Goal: Find contact information: Find contact information

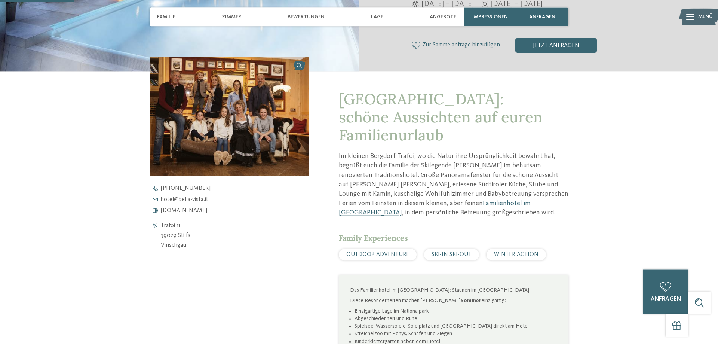
scroll to position [191, 0]
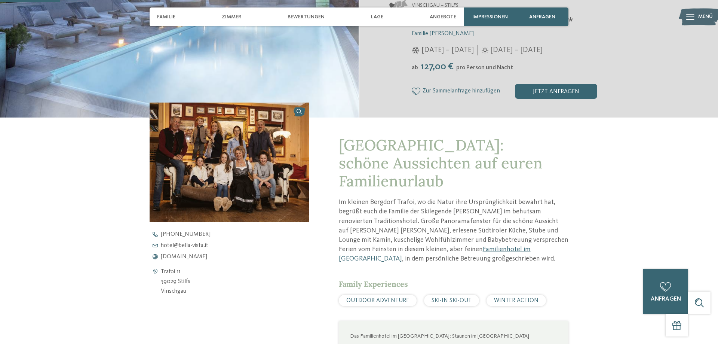
click at [201, 138] on img at bounding box center [229, 161] width 159 height 119
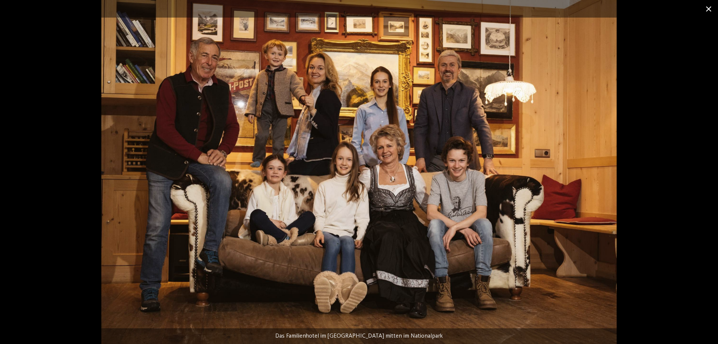
click at [710, 7] on span at bounding box center [708, 9] width 19 height 18
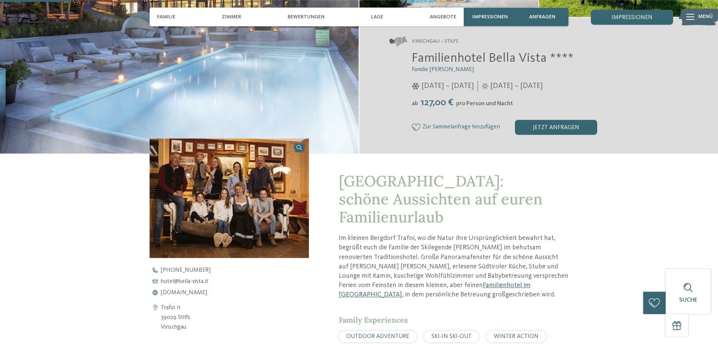
scroll to position [153, 0]
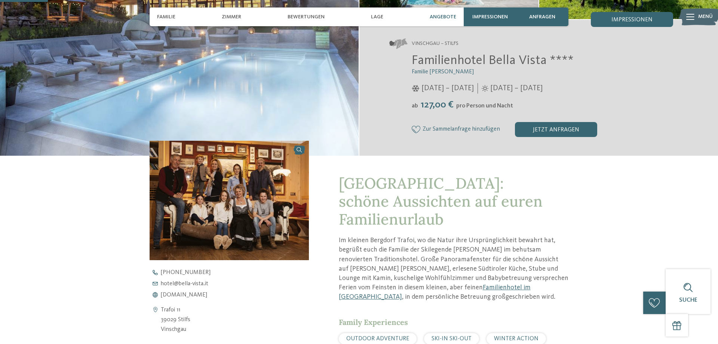
click at [446, 15] on span "Angebote" at bounding box center [443, 17] width 27 height 6
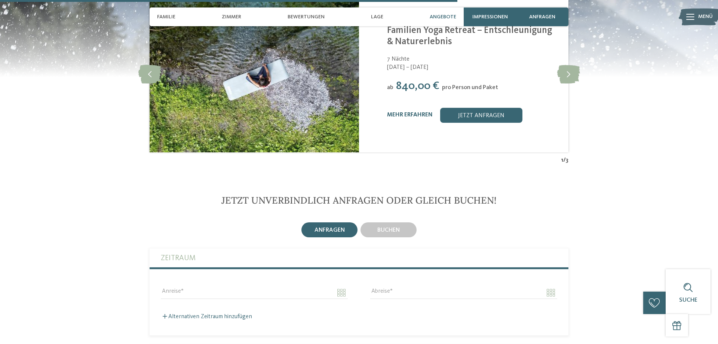
scroll to position [1474, 0]
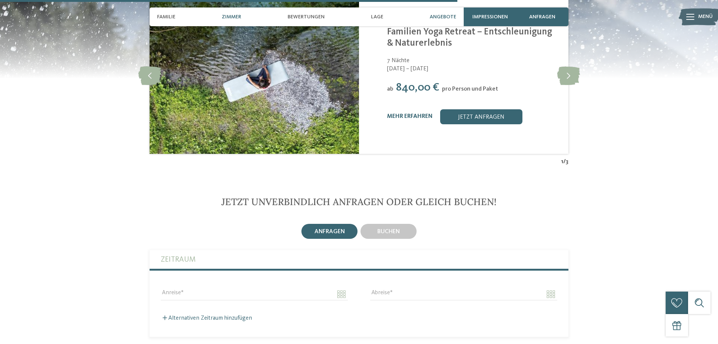
click at [235, 20] on div "Zimmer" at bounding box center [231, 16] width 27 height 19
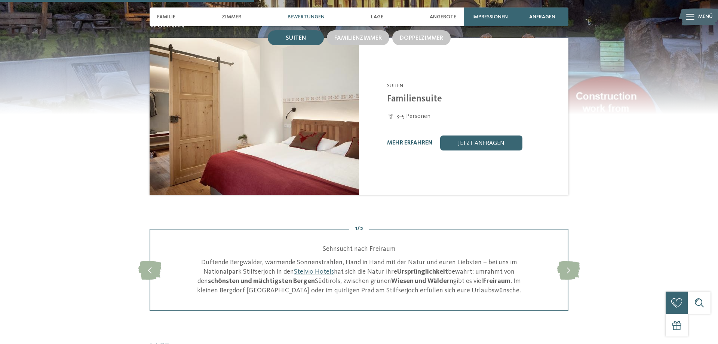
scroll to position [819, 0]
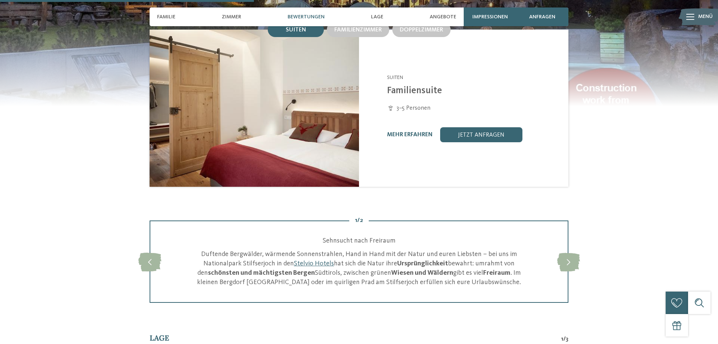
click at [325, 117] on img at bounding box center [254, 108] width 209 height 157
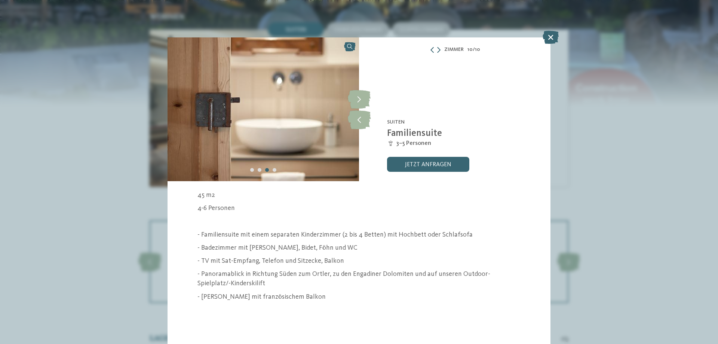
click at [355, 241] on div "45 m2 4-6 Personen - Familiensuite mit einem separaten Kinderzimmer (2 bis 4 Be…" at bounding box center [358, 252] width 323 height 124
click at [361, 97] on icon at bounding box center [359, 99] width 23 height 19
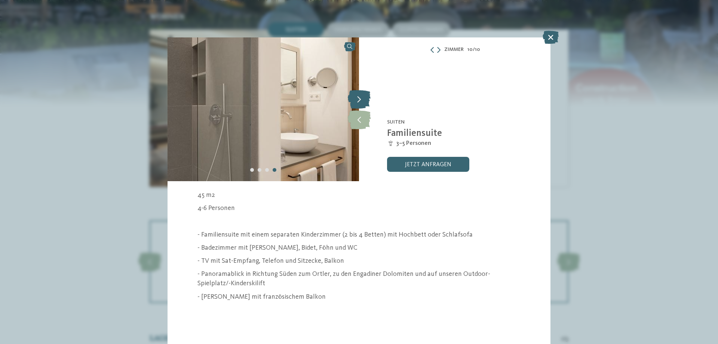
click at [361, 97] on icon at bounding box center [359, 99] width 23 height 19
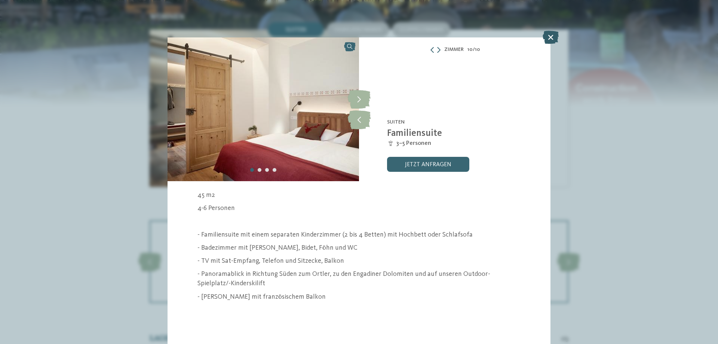
click at [552, 34] on icon at bounding box center [551, 37] width 16 height 13
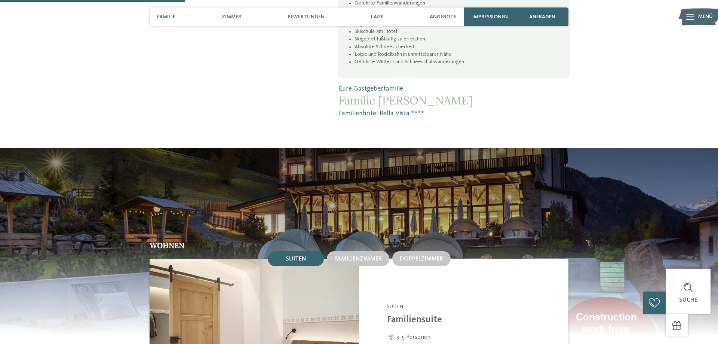
scroll to position [704, 0]
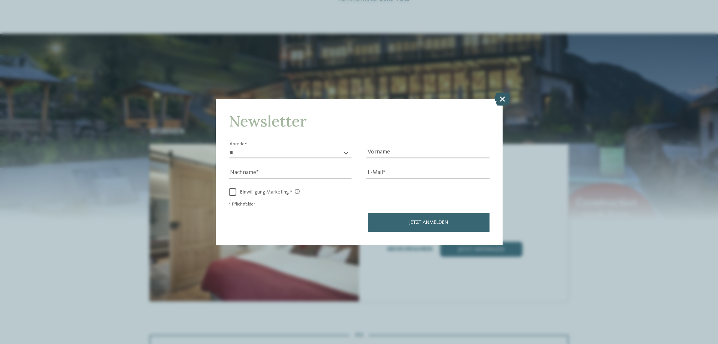
click at [505, 97] on icon at bounding box center [502, 98] width 16 height 13
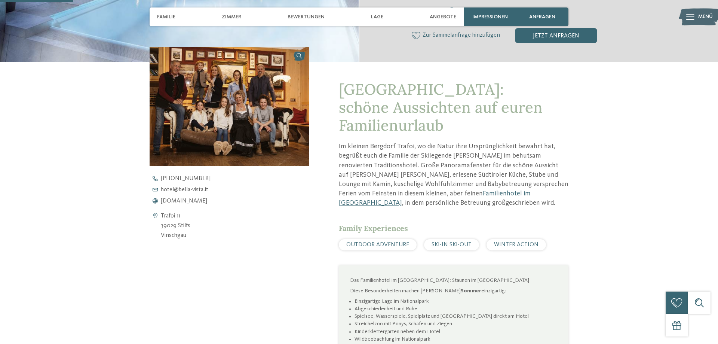
scroll to position [208, 0]
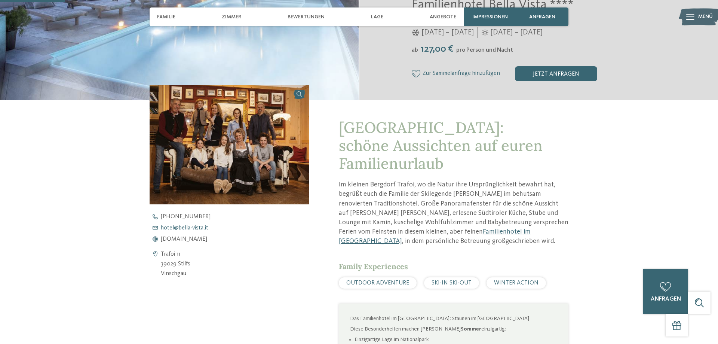
click at [192, 228] on span "hotel@ no-spam. bella-vista. no-spam. it" at bounding box center [185, 228] width 48 height 6
